Goal: Information Seeking & Learning: Check status

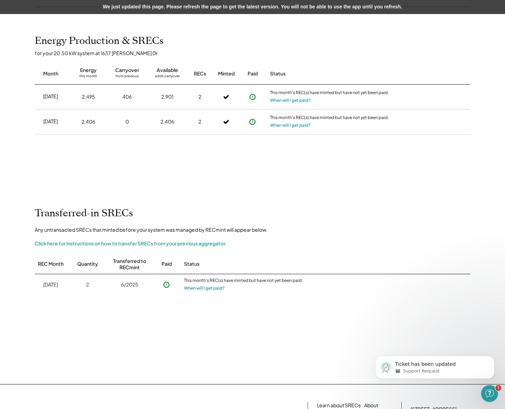
scroll to position [140, 0]
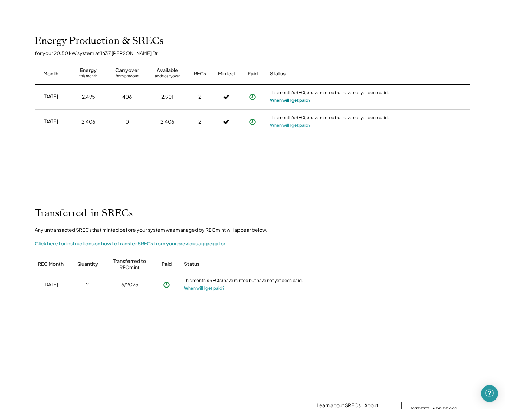
click at [285, 97] on button "When will I get paid?" at bounding box center [290, 100] width 41 height 7
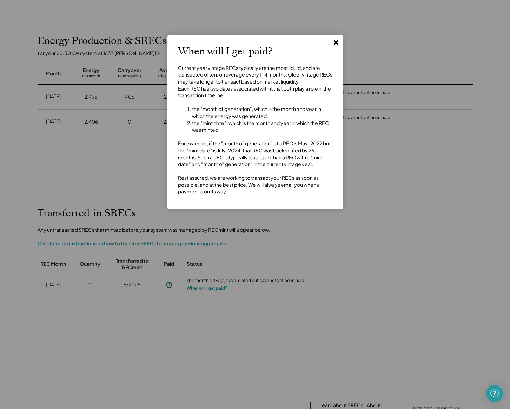
click at [339, 39] on icon at bounding box center [335, 42] width 7 height 7
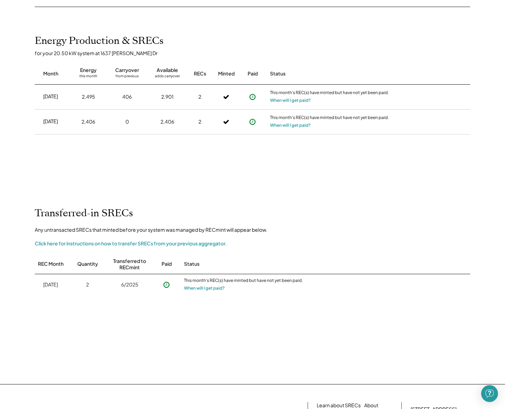
click at [350, 238] on div "Transferred-in SRECs Any untransacted SRECs that minted before your system was …" at bounding box center [252, 281] width 449 height 148
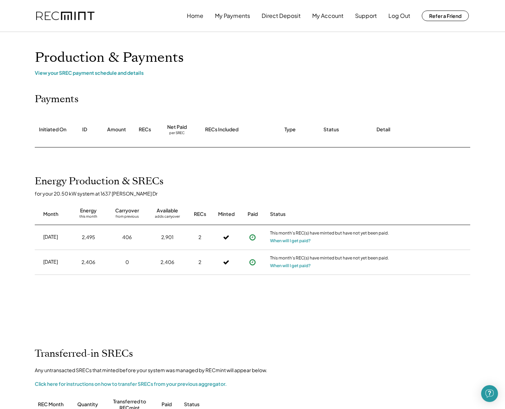
click at [99, 74] on div "View your SREC payment schedule and details" at bounding box center [252, 72] width 435 height 6
